Goal: Ask a question: Seek information or help from site administrators or community

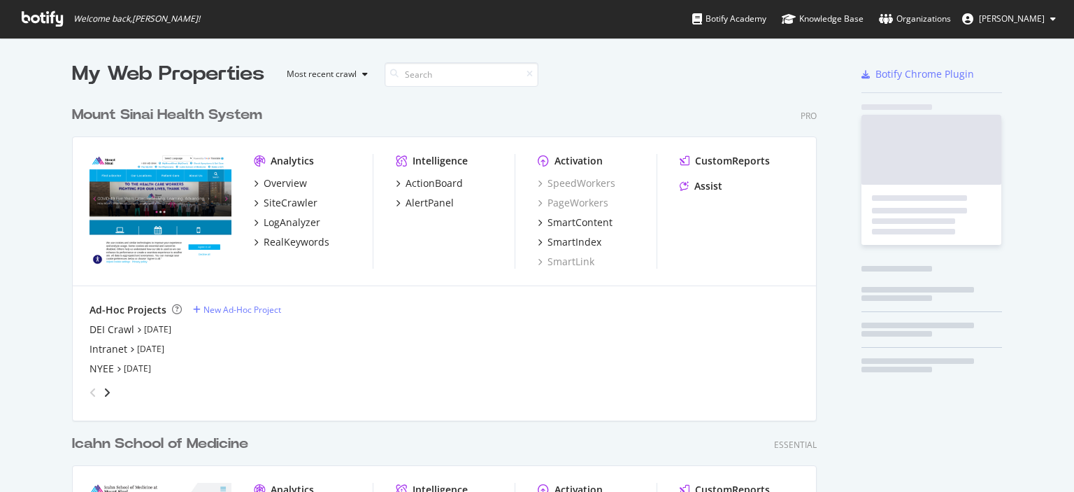
scroll to position [481, 1053]
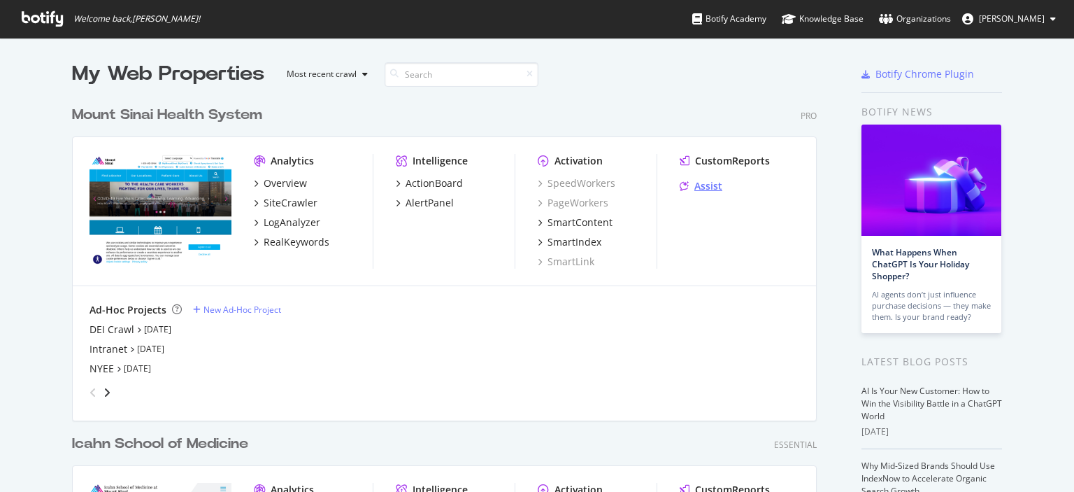
click at [713, 184] on div "Assist" at bounding box center [709, 186] width 28 height 14
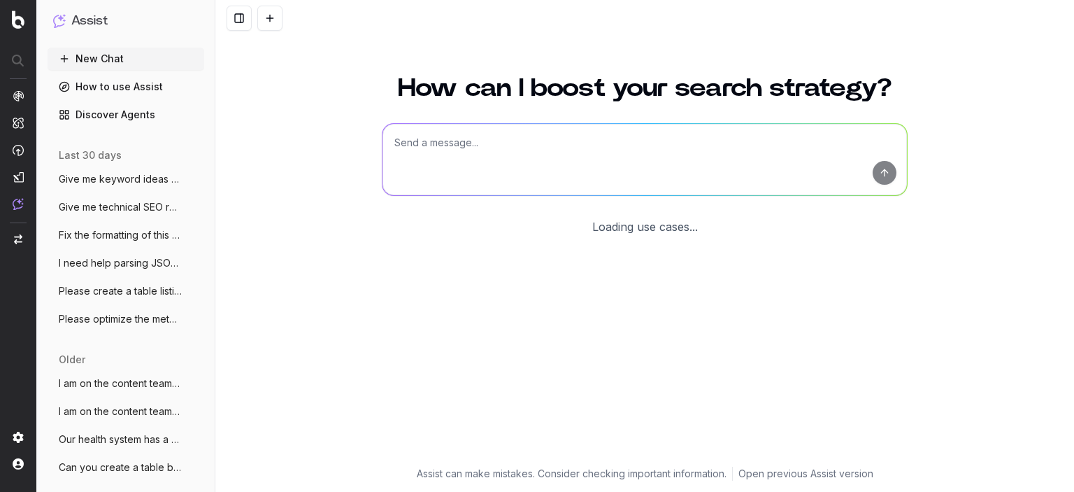
scroll to position [50, 0]
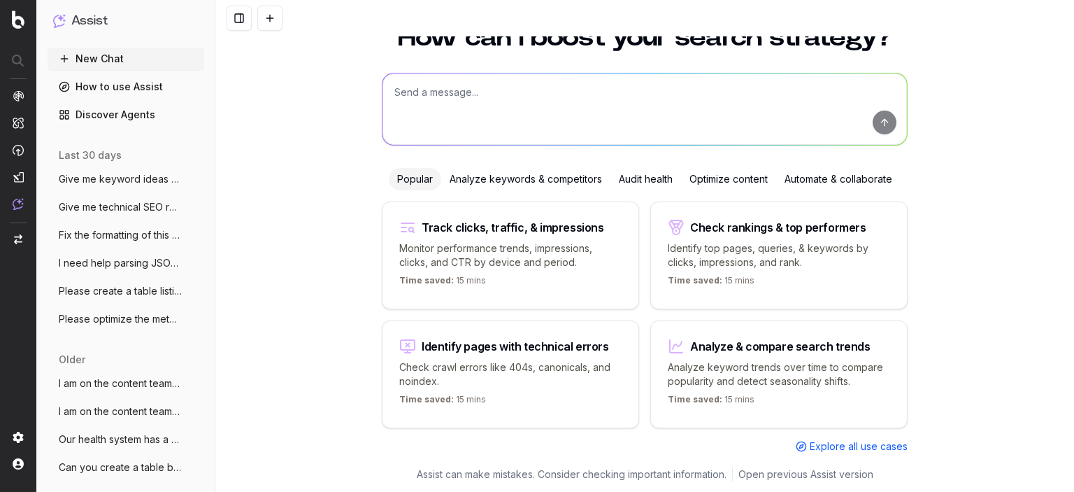
click at [462, 97] on textarea at bounding box center [645, 108] width 525 height 71
paste textarea "Are there any creatine-related conditions I would need to see a kidney or liver…"
type textarea "Are there any creatine-related conditions I would need to see a kidney or liver…"
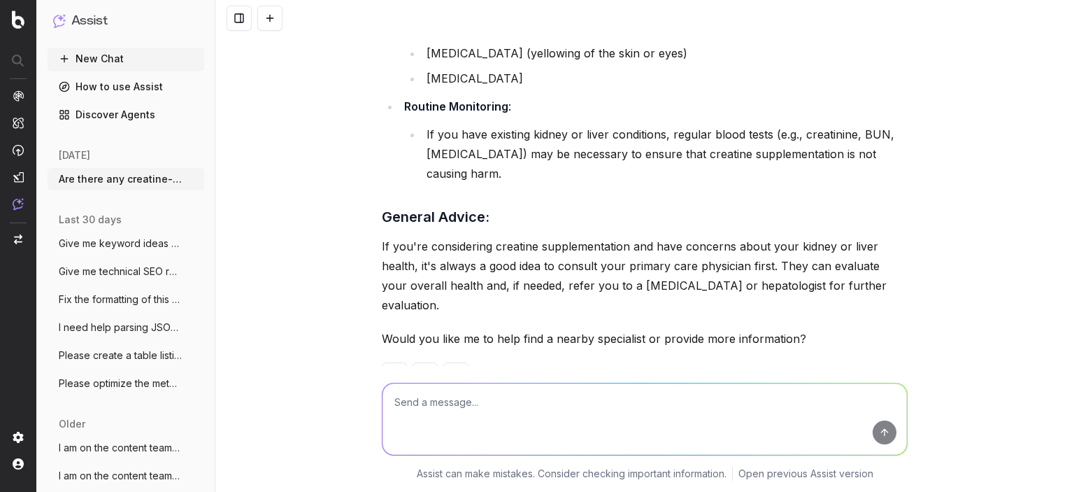
scroll to position [979, 0]
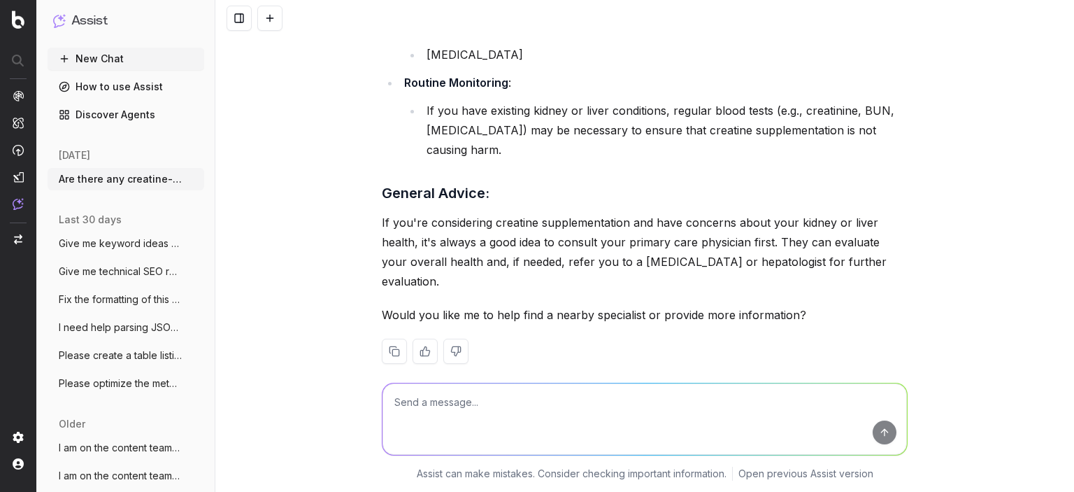
click at [614, 395] on textarea at bounding box center [645, 418] width 525 height 71
click at [624, 405] on textarea at bounding box center [645, 418] width 525 height 71
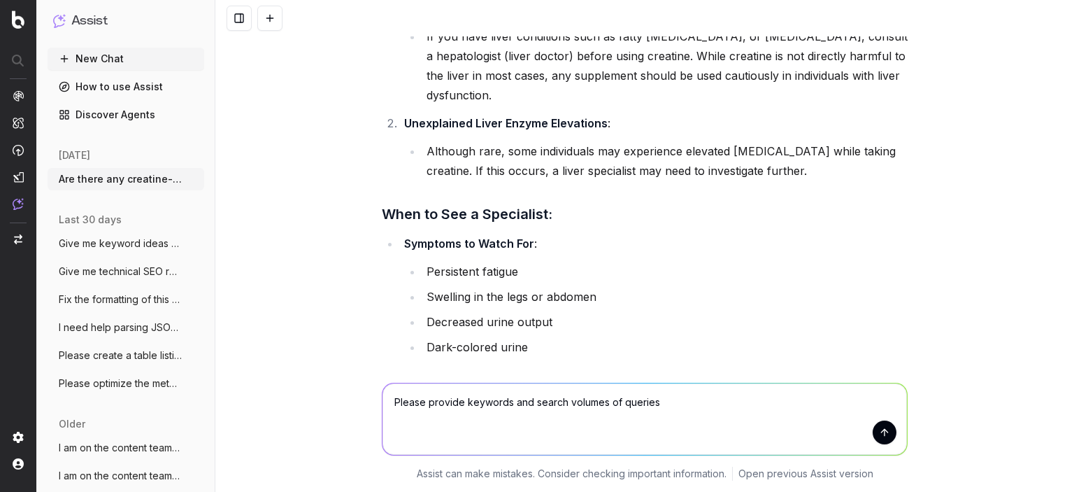
scroll to position [699, 0]
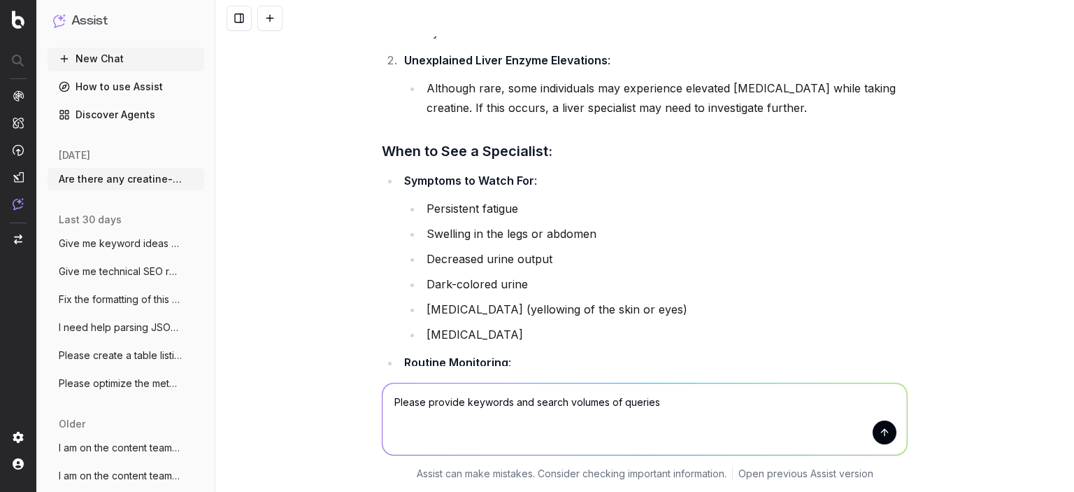
click at [705, 402] on textarea "Please provide keywords and search volumes of queries" at bounding box center [645, 418] width 525 height 71
click at [739, 401] on textarea "Please provide keywords and search volumes of queries related to creatine as it…" at bounding box center [645, 418] width 525 height 71
click at [616, 401] on textarea "Please provide keywords and search volumes of queries related to creatine as it…" at bounding box center [645, 418] width 525 height 71
click at [851, 395] on textarea "Please provide keywords and search volumes of creatine as it relates to kidney …" at bounding box center [645, 418] width 525 height 71
click at [527, 402] on textarea "Please provide keywords and search volumes of creatine as it relates to kidney …" at bounding box center [645, 418] width 525 height 71
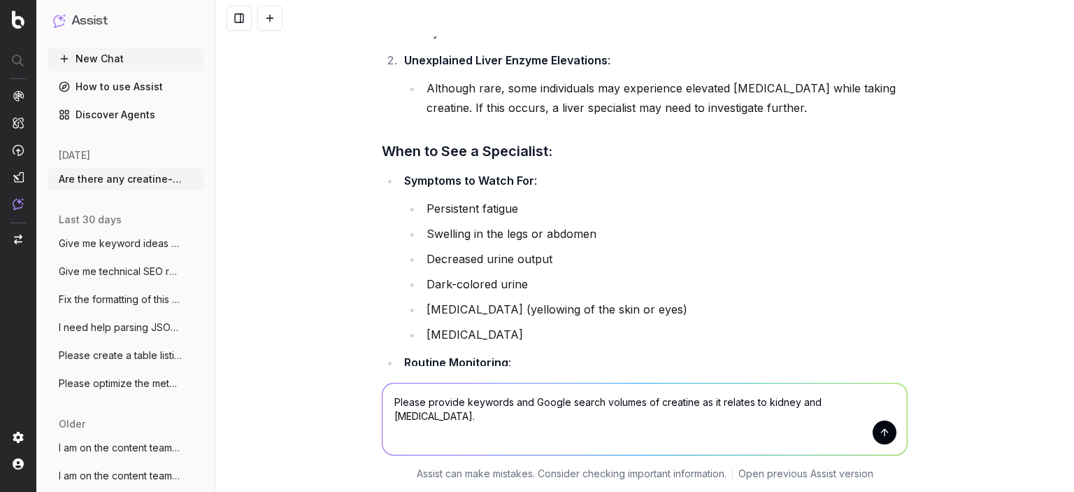
type textarea "Please provide keywords and Google search volumes of creatine as it relates to …"
click at [876, 438] on button "submit" at bounding box center [885, 432] width 24 height 24
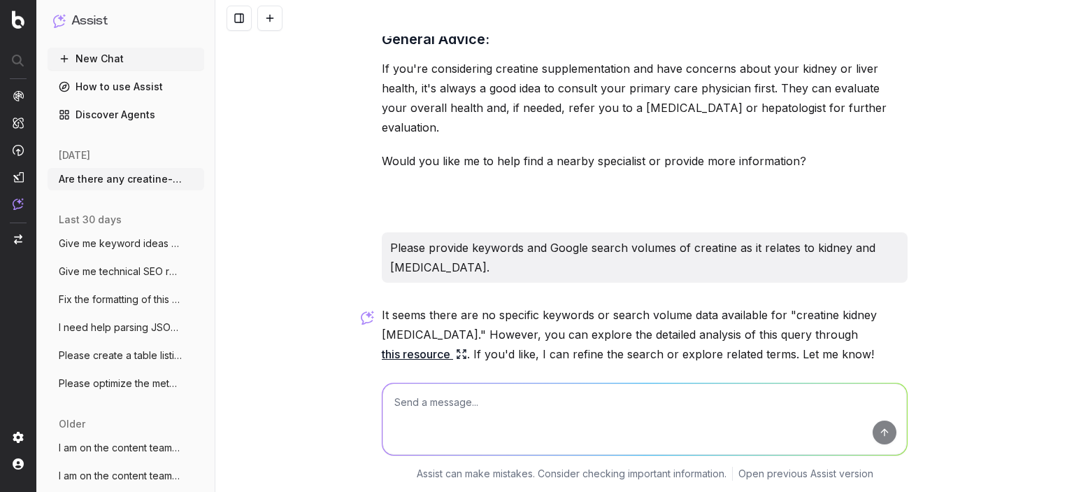
scroll to position [1203, 0]
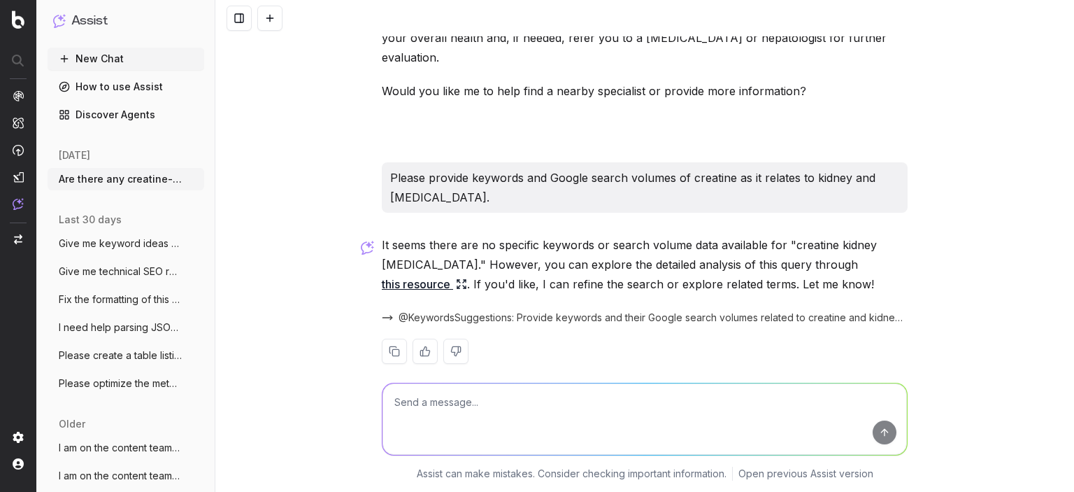
click at [467, 274] on link "this resource" at bounding box center [424, 284] width 85 height 20
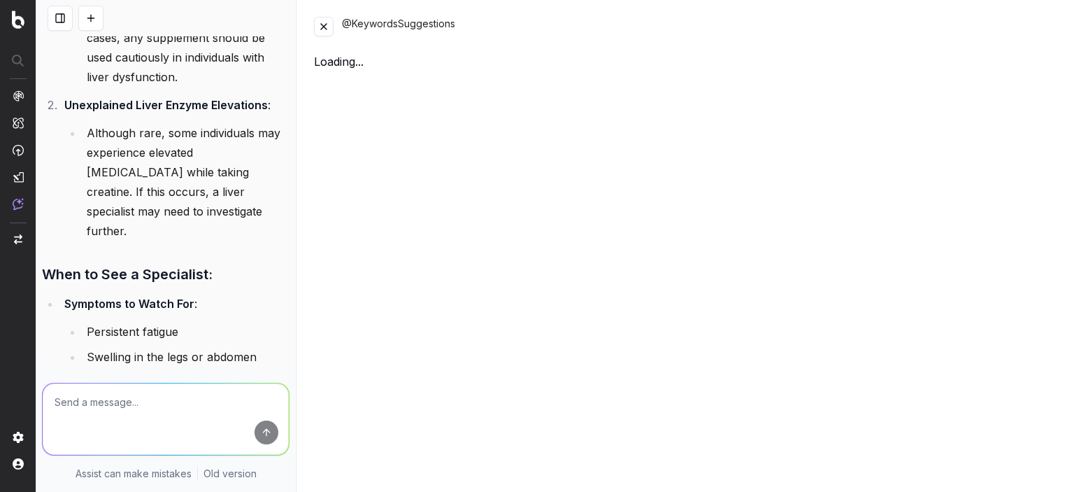
scroll to position [1869, 0]
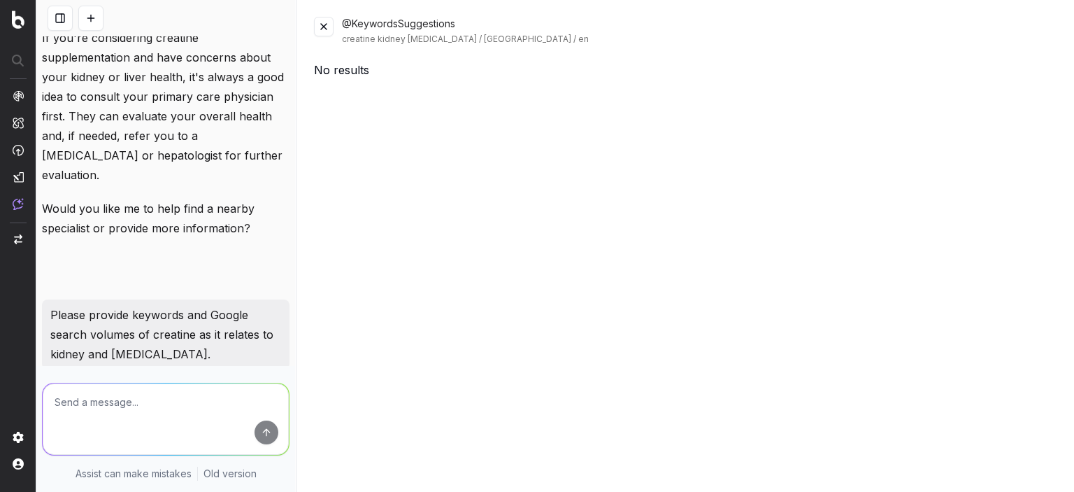
click at [328, 27] on button at bounding box center [324, 27] width 20 height 20
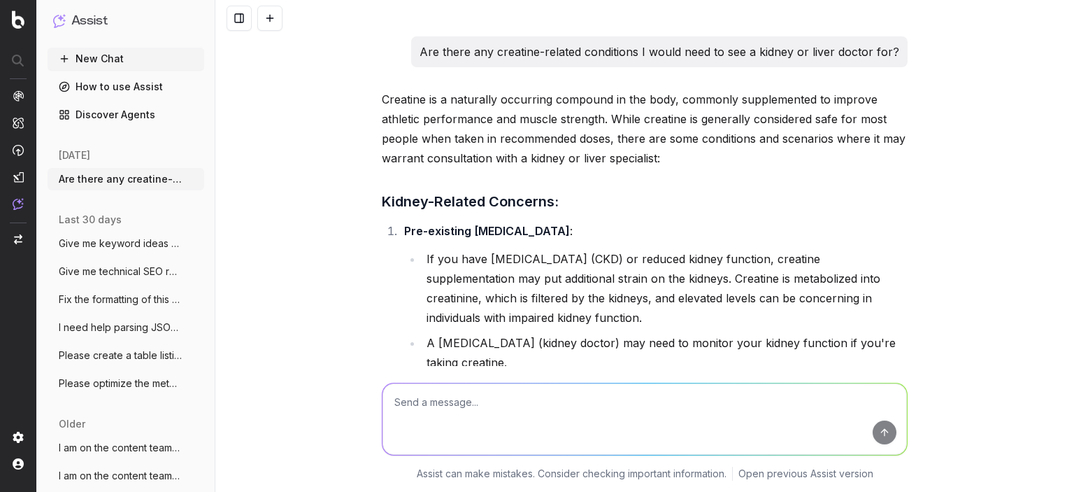
scroll to position [0, 0]
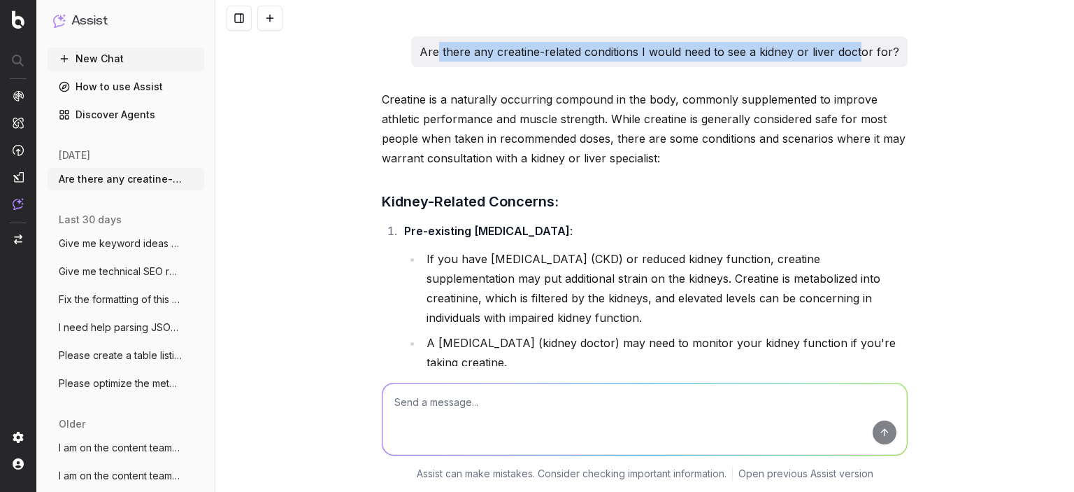
drag, startPoint x: 439, startPoint y: 48, endPoint x: 861, endPoint y: 43, distance: 421.8
click at [861, 43] on p "Are there any creatine-related conditions I would need to see a kidney or liver…" at bounding box center [660, 52] width 480 height 20
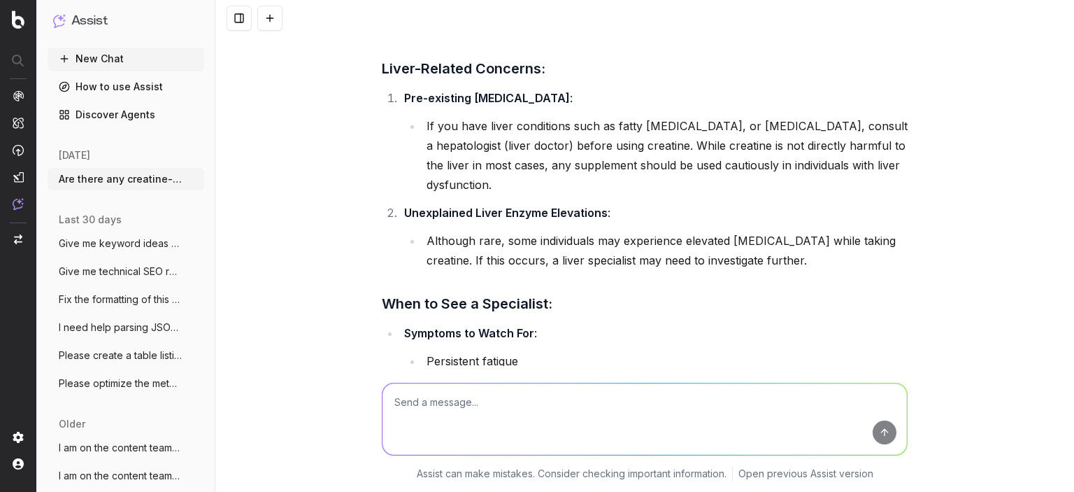
scroll to position [154, 0]
